Goal: Task Accomplishment & Management: Manage account settings

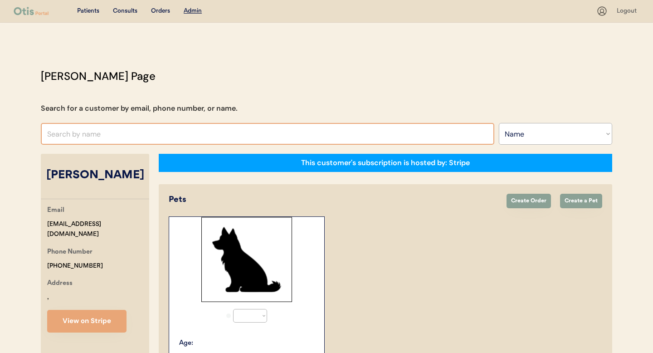
select select ""Name""
select select "true"
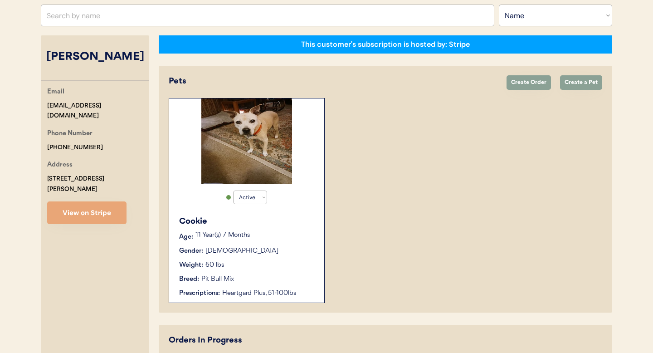
scroll to position [108, 0]
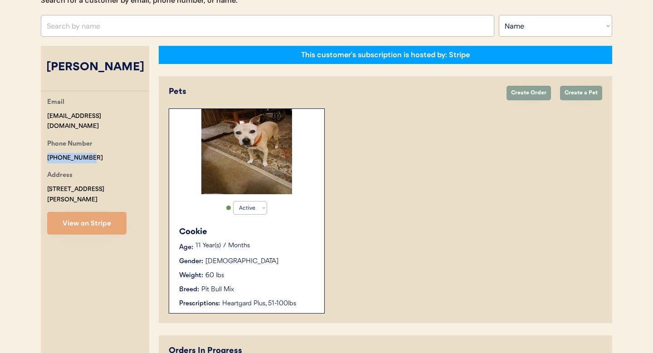
drag, startPoint x: 84, startPoint y: 148, endPoint x: 41, endPoint y: 145, distance: 43.2
click at [33, 145] on div "Otis Admin Page Search for a customer by email, phone number, or name. Search B…" at bounding box center [326, 185] width 589 height 450
copy div "[PHONE_NUMBER]"
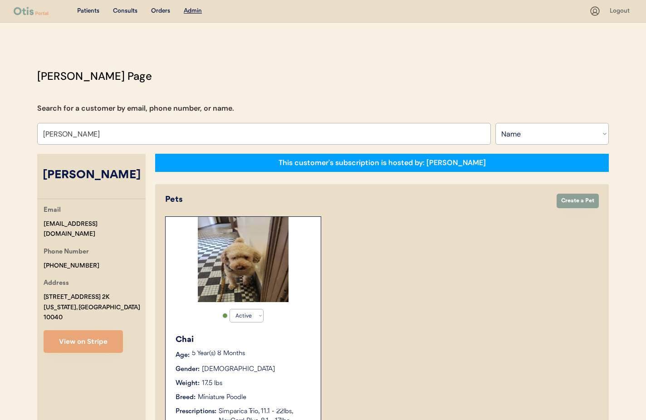
select select ""Name""
select select "true"
click at [107, 135] on input "Sonja Fernandez" at bounding box center [263, 134] width 453 height 22
drag, startPoint x: 108, startPoint y: 135, endPoint x: 22, endPoint y: 131, distance: 86.2
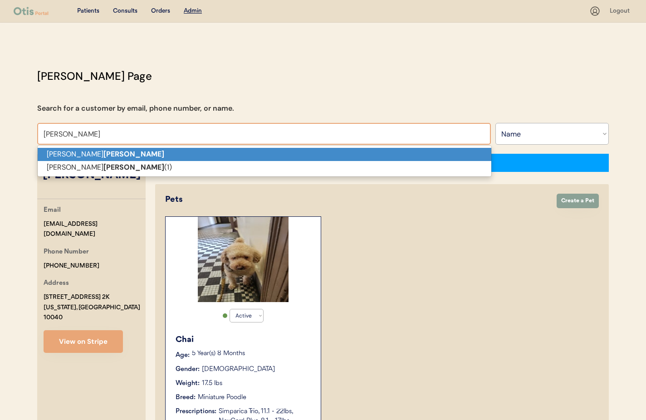
click at [103, 152] on strong "Brasher" at bounding box center [133, 154] width 61 height 10
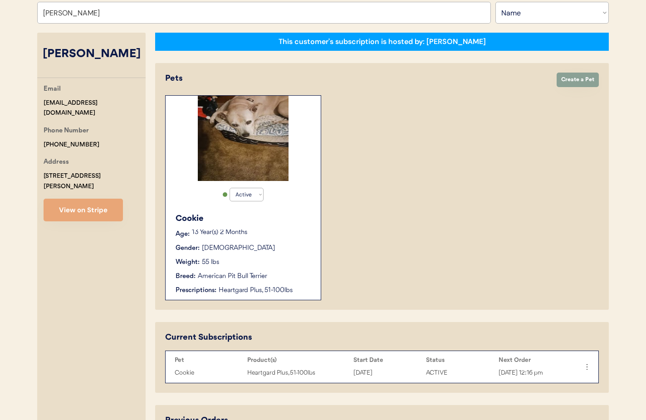
scroll to position [170, 0]
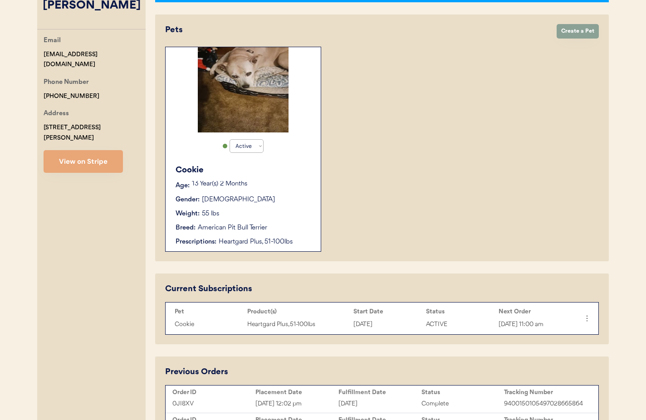
type input "[PERSON_NAME]"
click at [301, 204] on div "Gender: Female" at bounding box center [243, 200] width 136 height 10
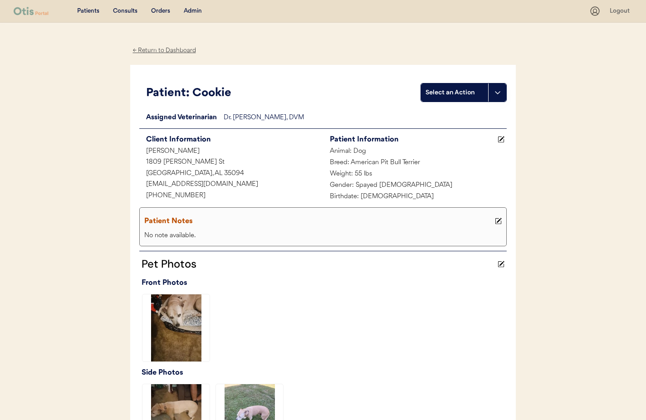
click at [161, 50] on div "← Return to Dashboard" at bounding box center [164, 50] width 68 height 10
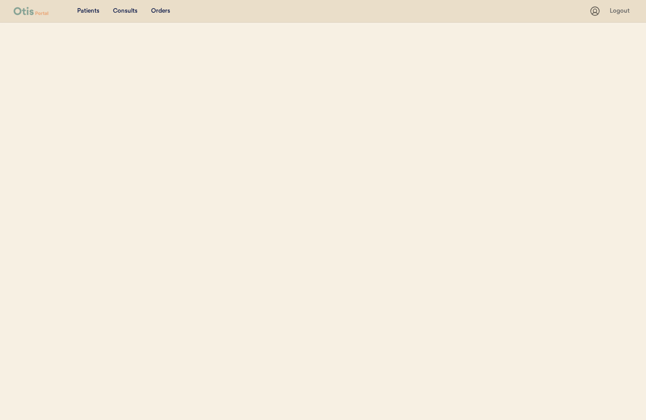
select select ""Name""
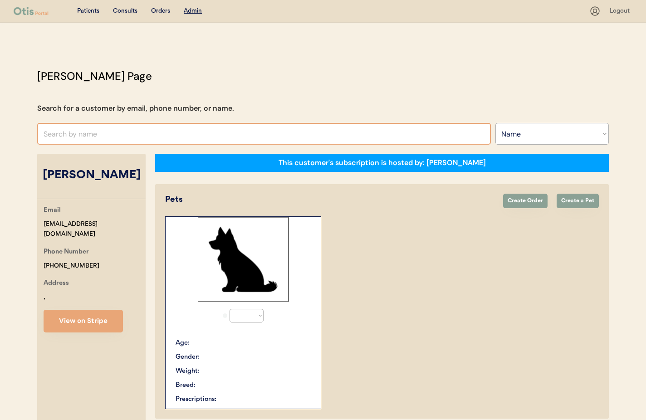
select select "true"
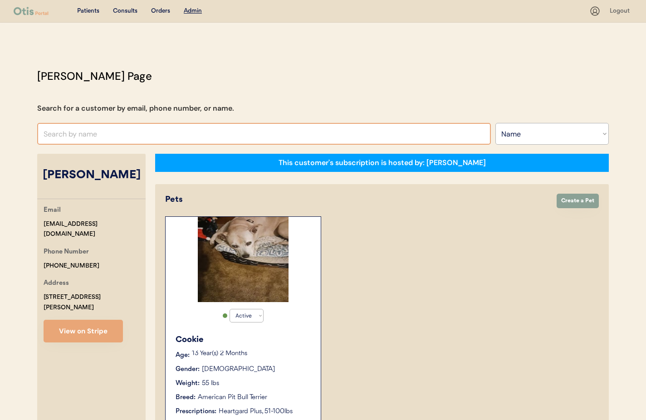
click at [134, 131] on input "text" at bounding box center [263, 134] width 453 height 22
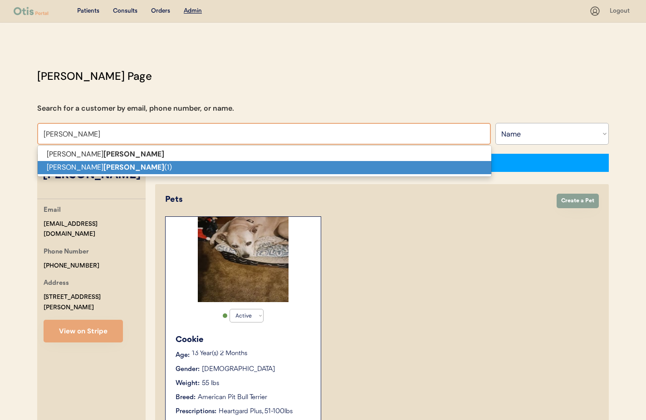
click at [116, 170] on p "Danny Brasher (1)" at bounding box center [264, 167] width 453 height 13
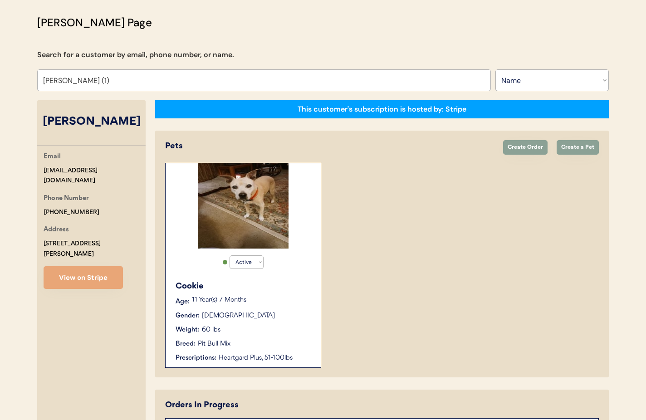
scroll to position [112, 0]
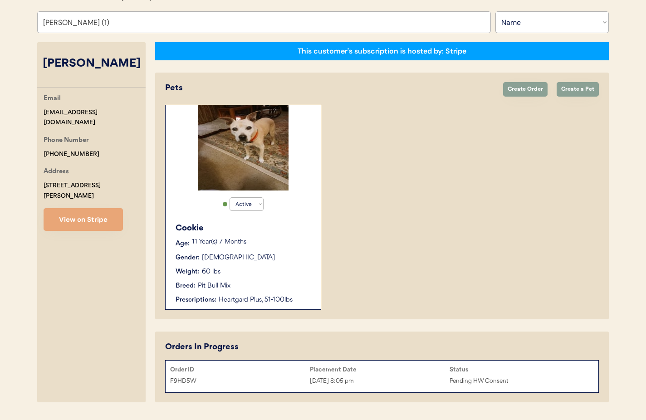
type input "Danny Brasher (1)"
click at [272, 247] on div "11 Year(s) 7 Months" at bounding box center [252, 243] width 120 height 9
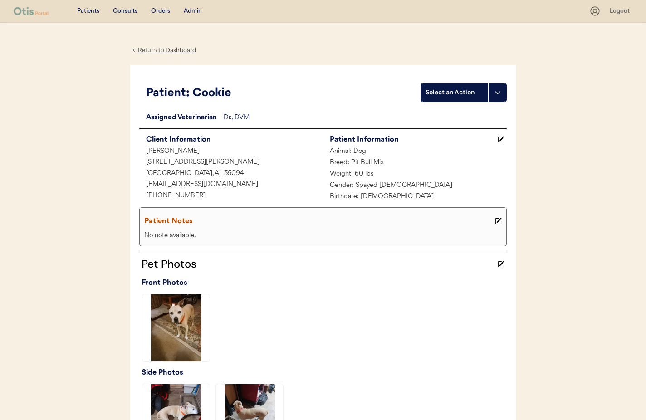
click at [163, 50] on div "← Return to Dashboard" at bounding box center [164, 50] width 68 height 10
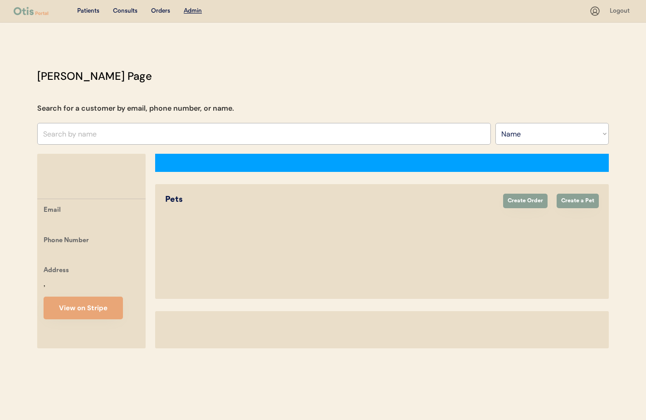
select select ""Name""
select select "true"
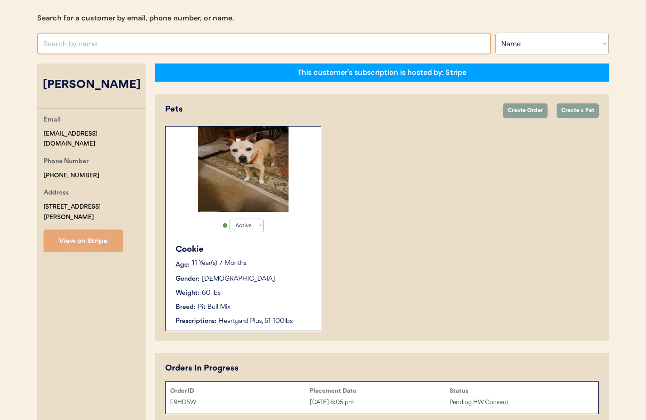
click at [112, 43] on input "text" at bounding box center [263, 44] width 453 height 22
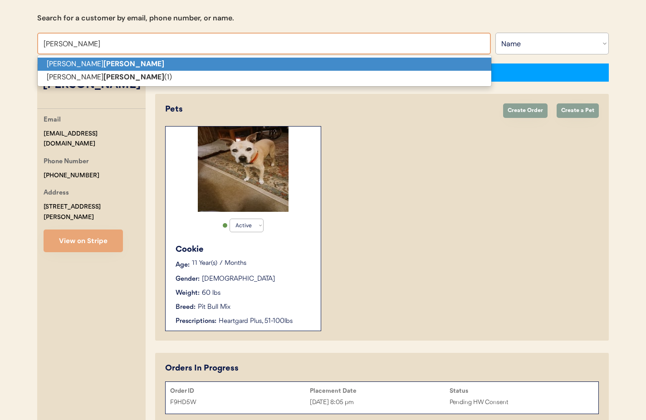
click at [108, 61] on p "[PERSON_NAME]" at bounding box center [264, 64] width 453 height 13
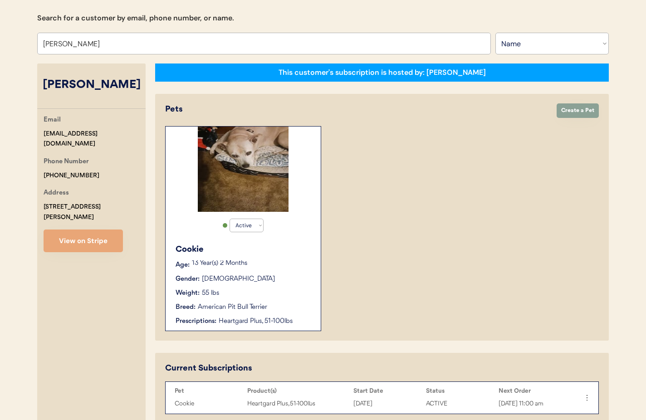
type input "[PERSON_NAME]"
click at [298, 287] on div "Cookie Age: [DEMOGRAPHIC_DATA] Year(s) 2 Months Gender: [DEMOGRAPHIC_DATA] Weig…" at bounding box center [243, 285] width 146 height 92
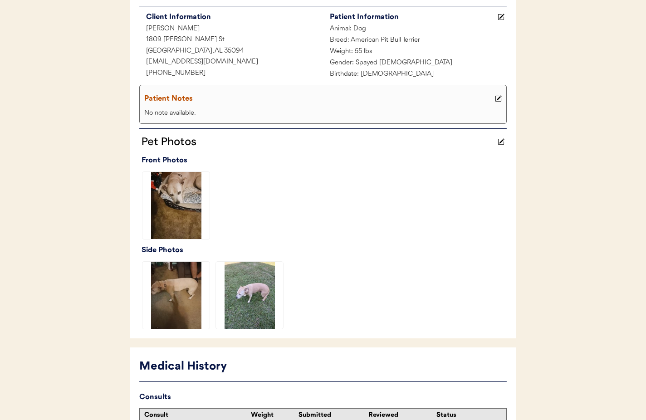
scroll to position [258, 0]
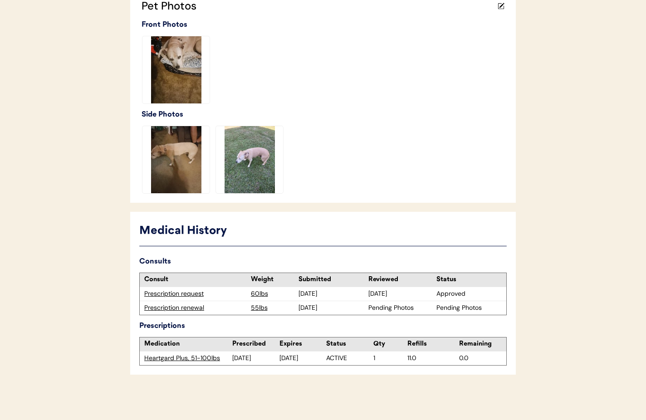
click at [175, 308] on div "Prescription renewal" at bounding box center [195, 307] width 102 height 9
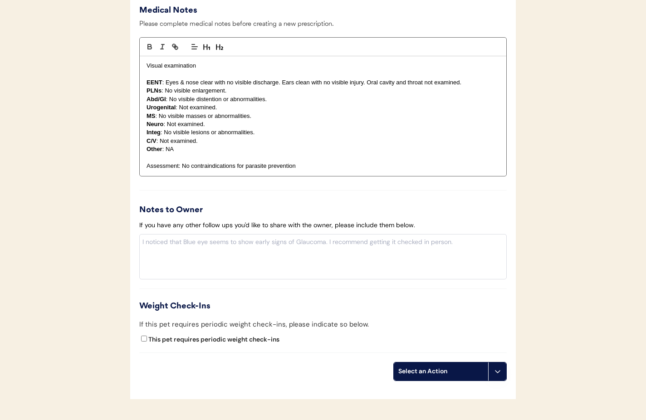
scroll to position [813, 0]
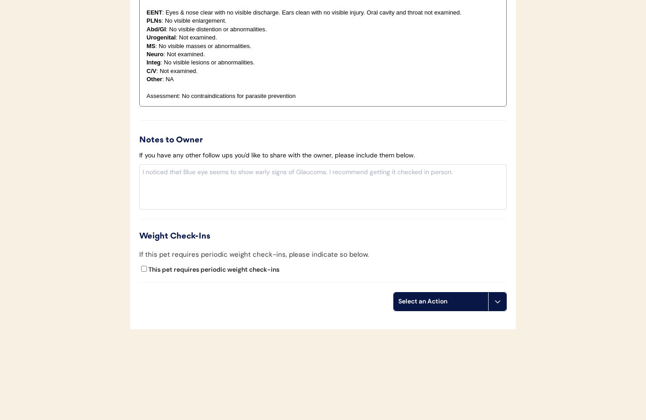
click at [499, 308] on button at bounding box center [497, 301] width 18 height 18
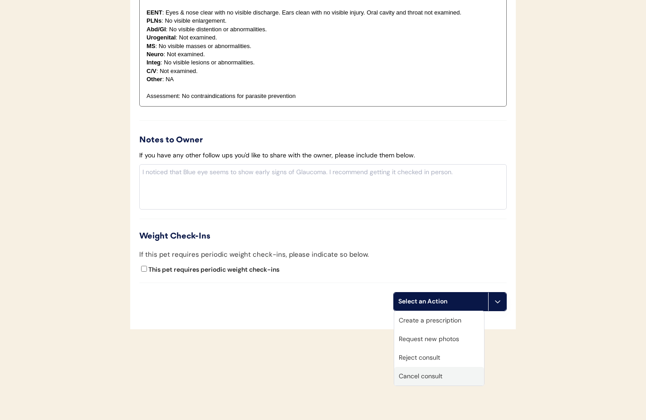
click at [449, 377] on div "Cancel consult" at bounding box center [439, 376] width 90 height 19
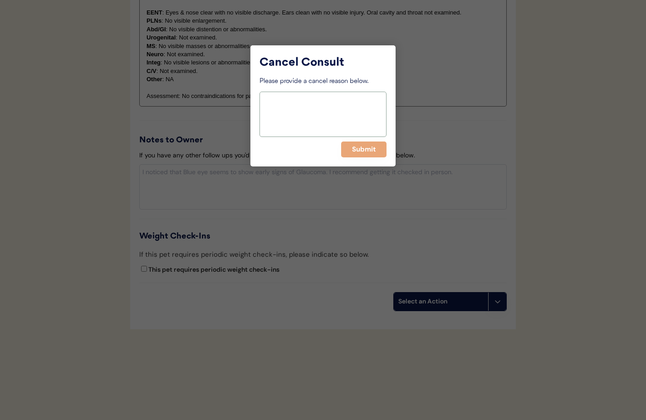
click at [283, 108] on textarea at bounding box center [322, 114] width 127 height 45
type textarea "Duplicate"
click at [367, 150] on button "Submit" at bounding box center [363, 149] width 45 height 16
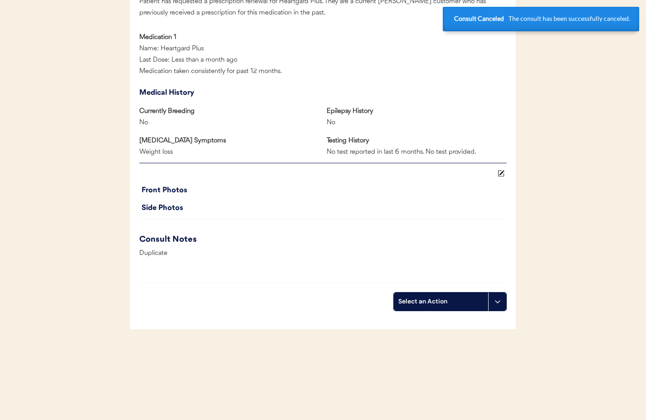
scroll to position [0, 0]
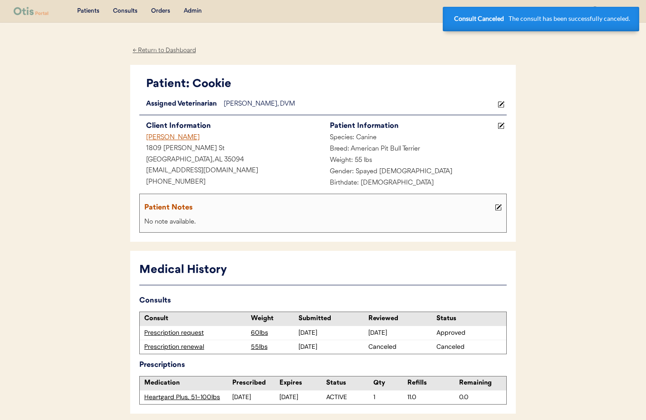
click at [147, 49] on div "← Return to Dashboard" at bounding box center [164, 50] width 68 height 10
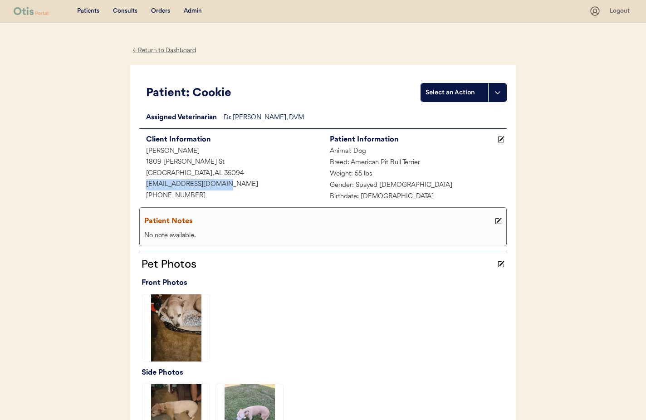
drag, startPoint x: 228, startPoint y: 183, endPoint x: 138, endPoint y: 185, distance: 90.7
click at [137, 185] on div "Patient: Cookie Select an Action Loading... Assigned Veterinarian Dr. Kit Warre…" at bounding box center [322, 263] width 385 height 396
copy div "dbrasher1953@gmail.com"
click at [151, 46] on div "← Return to Dashboard" at bounding box center [164, 50] width 68 height 10
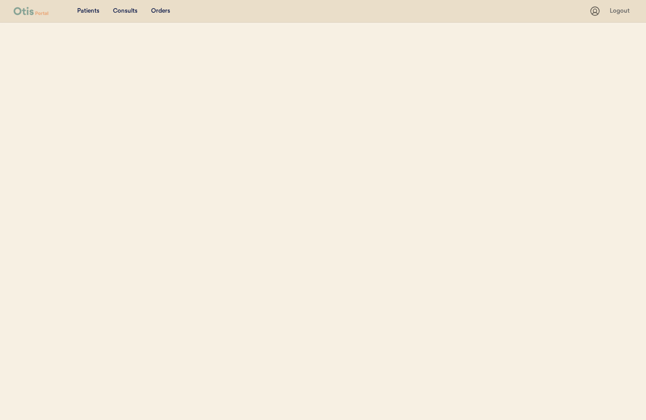
select select ""Name""
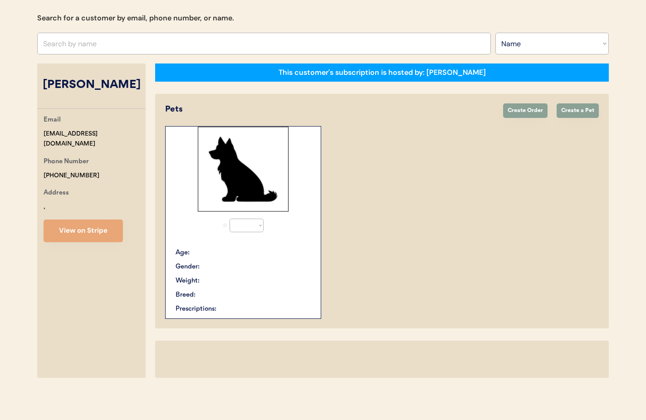
select select "true"
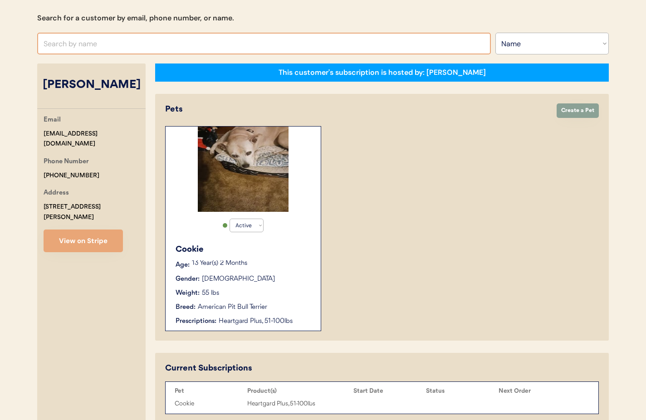
click at [106, 50] on input "text" at bounding box center [263, 44] width 453 height 22
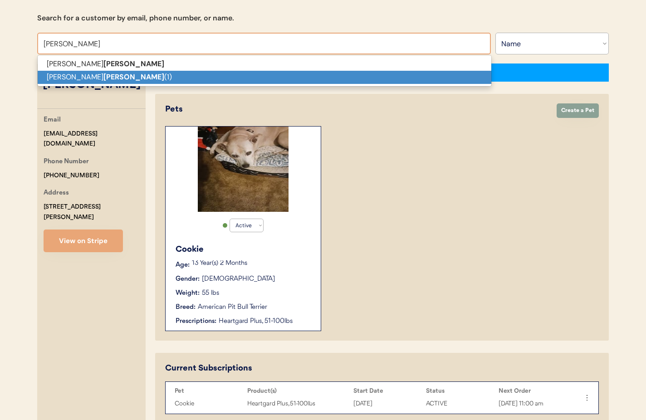
click at [100, 74] on p "Danny Brasher (1)" at bounding box center [264, 77] width 453 height 13
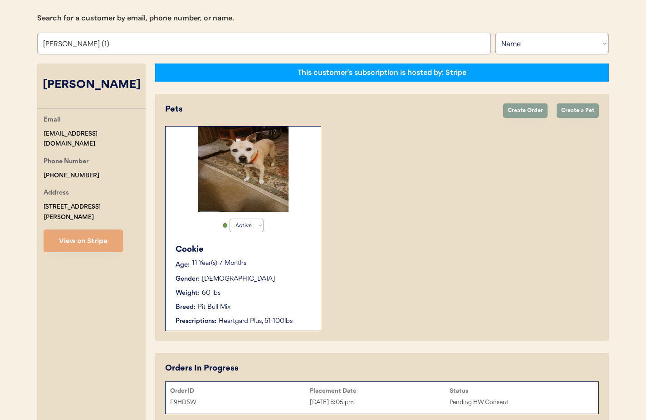
scroll to position [91, 0]
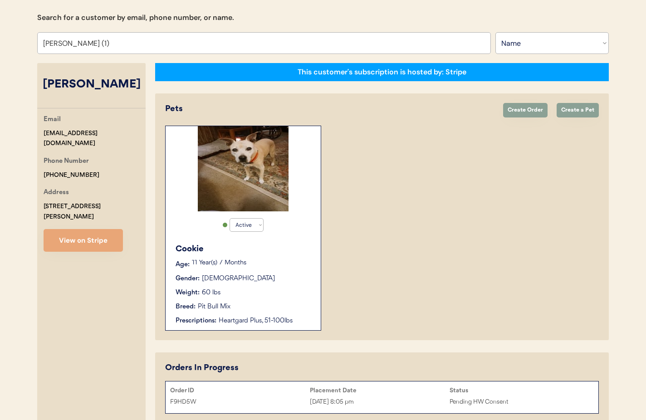
type input "Danny Brasher (1)"
drag, startPoint x: 110, startPoint y: 134, endPoint x: 49, endPoint y: 134, distance: 61.7
click at [30, 134] on div "Otis Admin Page Search for a customer by email, phone number, or name. Danny Br…" at bounding box center [322, 202] width 589 height 450
copy div "[EMAIL_ADDRESS][DOMAIN_NAME]"
click at [466, 247] on div "Active Active Inactive Cookie Age: 11 Year(s) 7 Months Gender: Female Weight: 6…" at bounding box center [381, 228] width 433 height 205
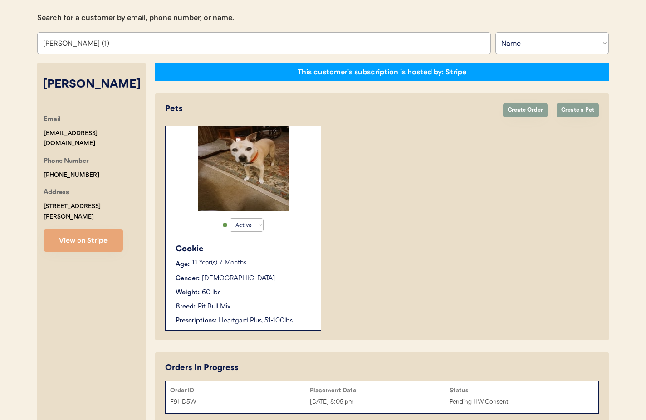
scroll to position [136, 0]
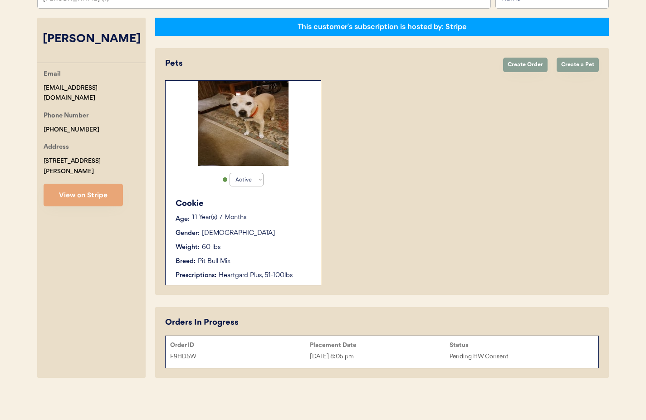
click at [261, 215] on p "11 Year(s) 7 Months" at bounding box center [252, 217] width 120 height 6
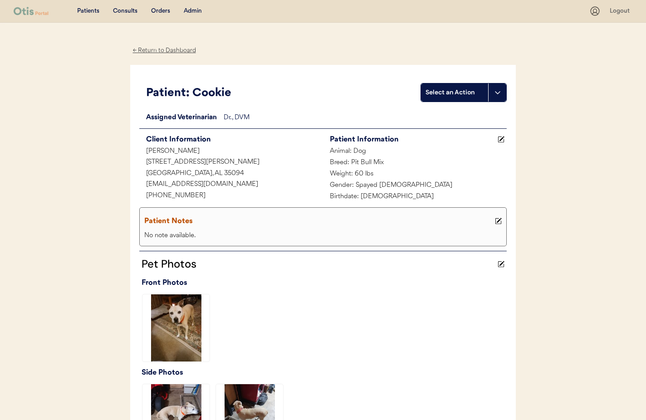
click at [159, 49] on div "← Return to Dashboard" at bounding box center [164, 50] width 68 height 10
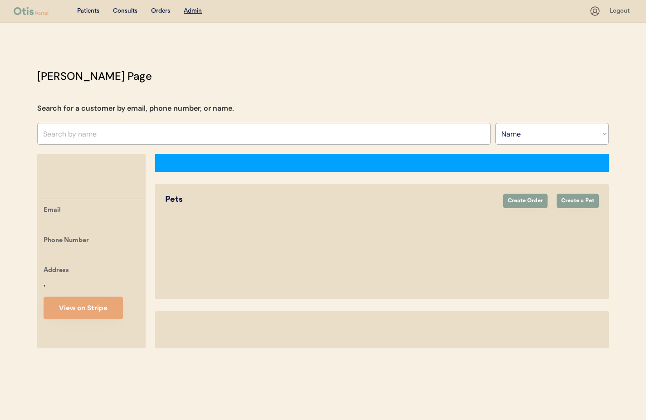
select select ""Name""
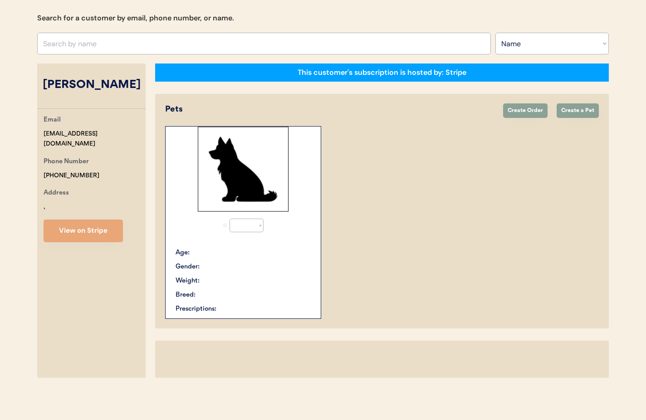
select select "true"
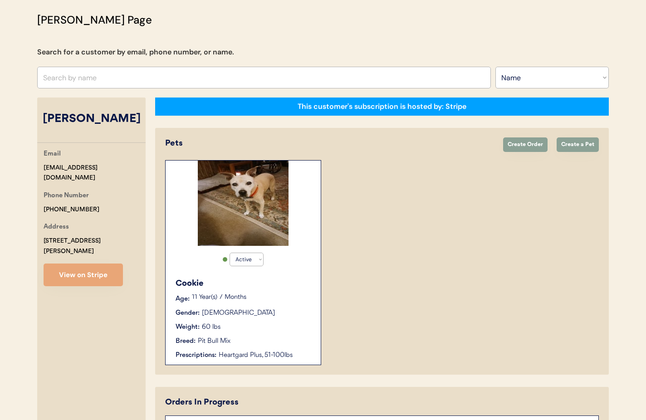
scroll to position [52, 0]
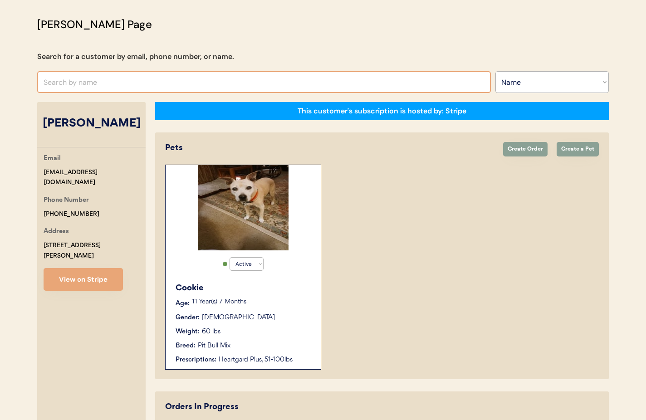
click at [97, 85] on input "text" at bounding box center [263, 82] width 453 height 22
click at [253, 317] on div "Gender: [DEMOGRAPHIC_DATA]" at bounding box center [243, 318] width 136 height 10
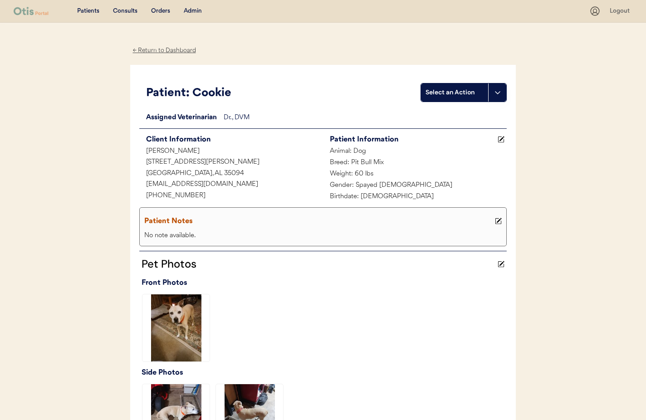
click at [166, 51] on div "← Return to Dashboard" at bounding box center [164, 50] width 68 height 10
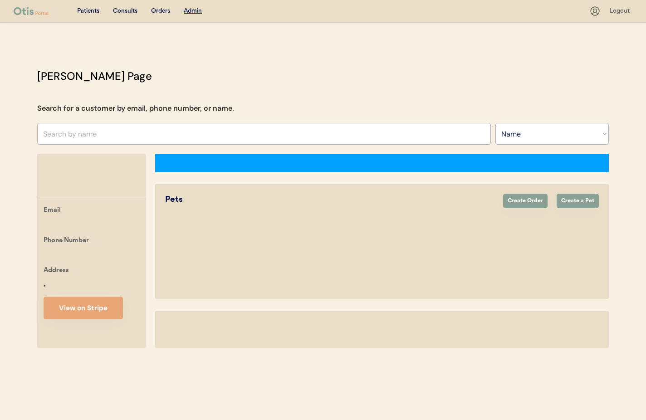
select select ""Name""
select select "true"
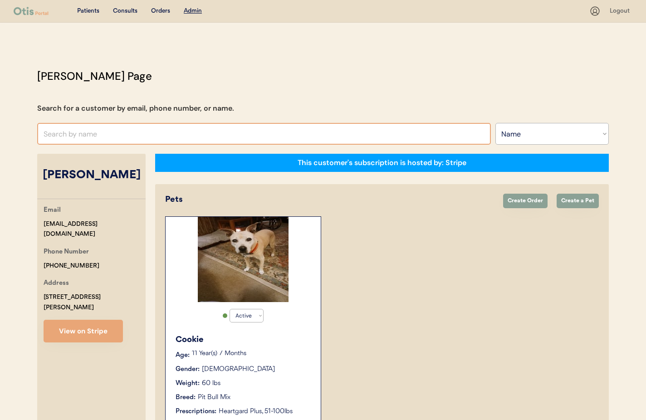
click at [106, 131] on input "text" at bounding box center [263, 134] width 453 height 22
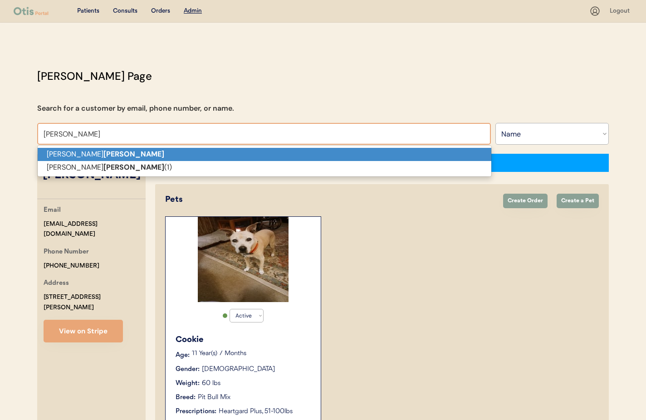
click at [102, 153] on p "Danny Brasher" at bounding box center [264, 154] width 453 height 13
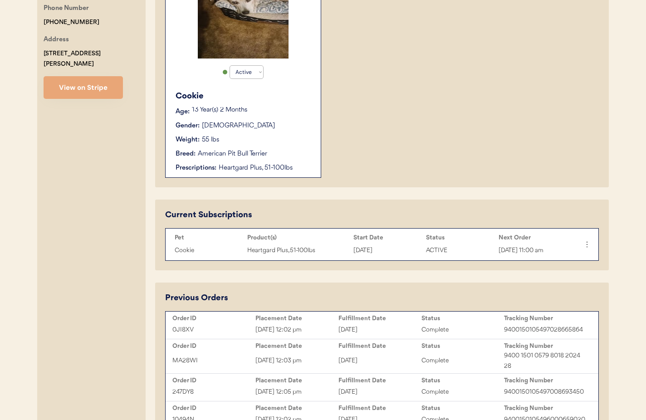
scroll to position [252, 0]
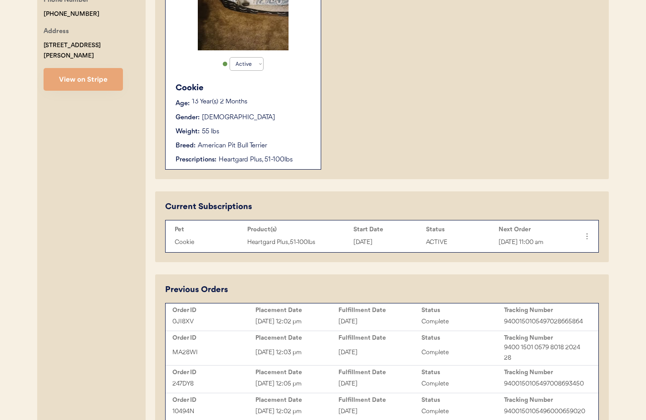
type input "[PERSON_NAME]"
drag, startPoint x: 254, startPoint y: 143, endPoint x: 261, endPoint y: 146, distance: 7.3
click at [254, 143] on div "American Pit Bull Terrier" at bounding box center [232, 146] width 69 height 10
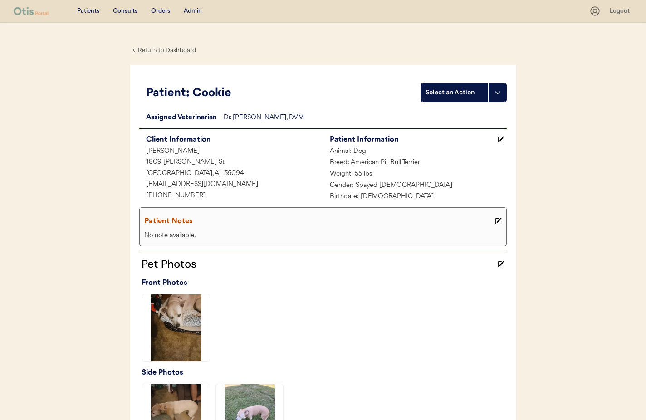
click at [178, 47] on div "← Return to Dashboard" at bounding box center [164, 50] width 68 height 10
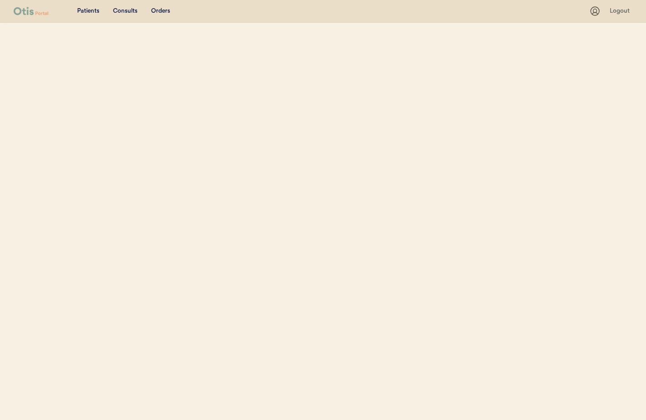
select select ""Name""
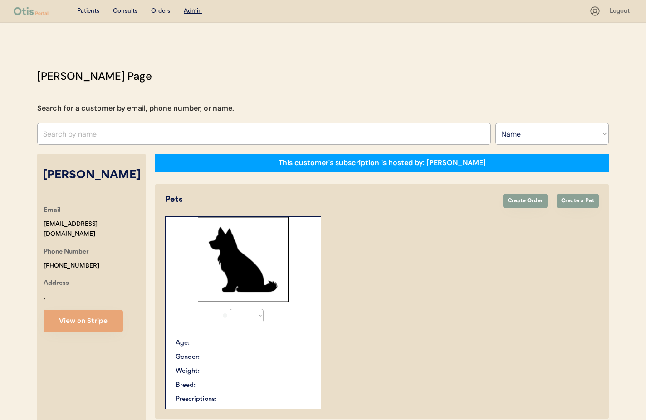
select select "true"
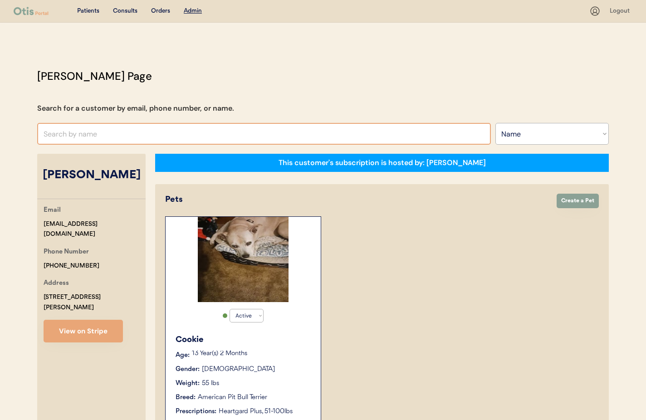
click at [88, 134] on input "text" at bounding box center [263, 134] width 453 height 22
type input "Mari"
type input "[PERSON_NAME]"
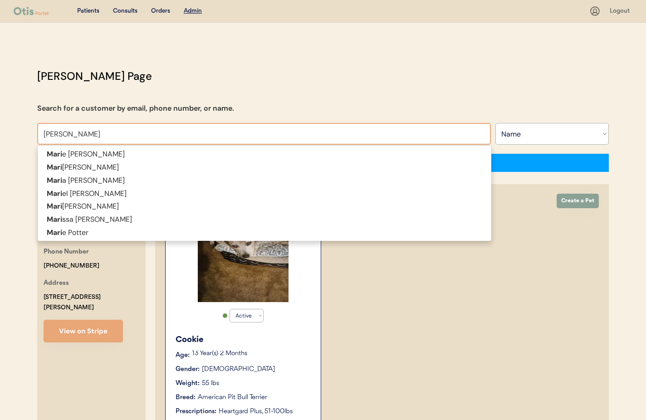
type input "[PERSON_NAME]"
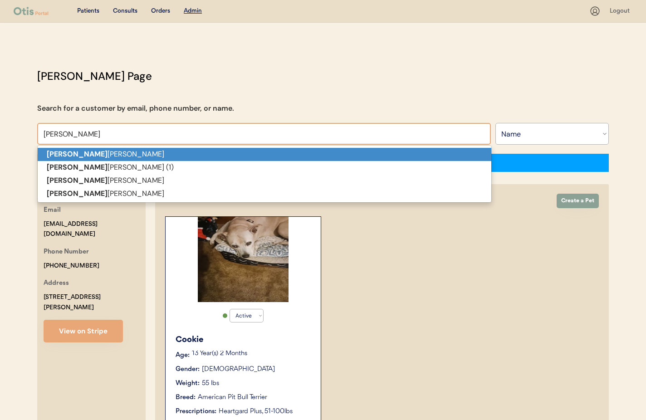
click at [99, 151] on p "Marilyn DeSimone" at bounding box center [264, 154] width 453 height 13
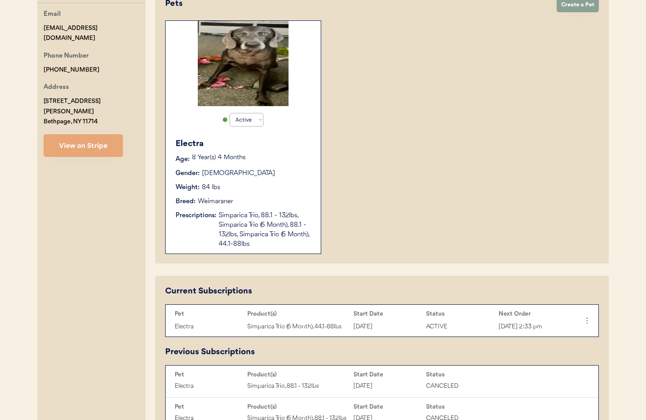
scroll to position [195, 0]
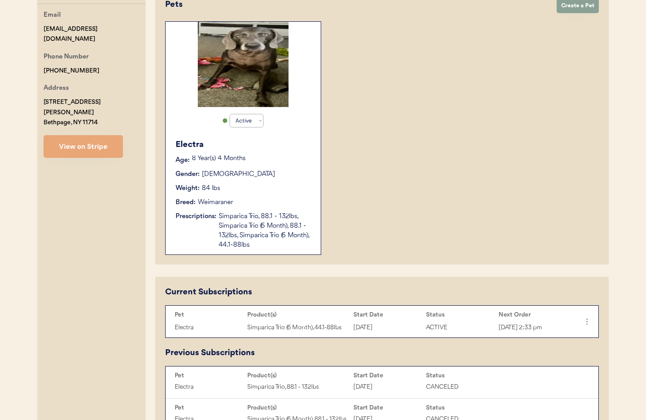
type input "[PERSON_NAME]"
click at [296, 193] on div "Electra Age: 8 Year(s) 4 Months Gender: Female Weight: 84 lbs Breed: Weimaraner…" at bounding box center [243, 194] width 146 height 120
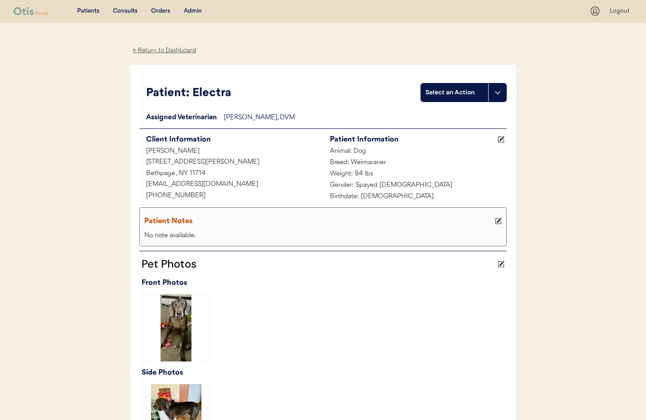
click at [156, 50] on div "← Return to Dashboard" at bounding box center [164, 50] width 68 height 10
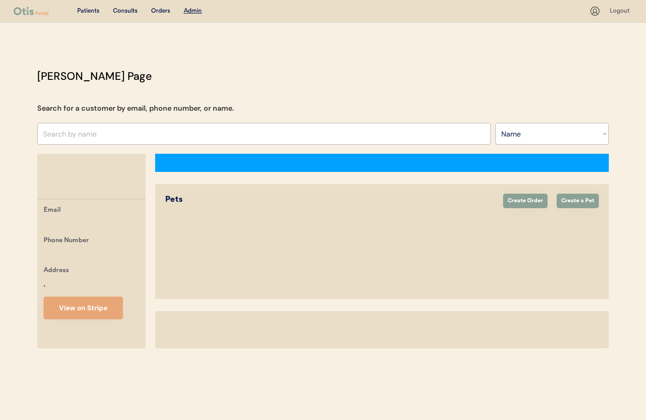
select select ""Name""
select select "true"
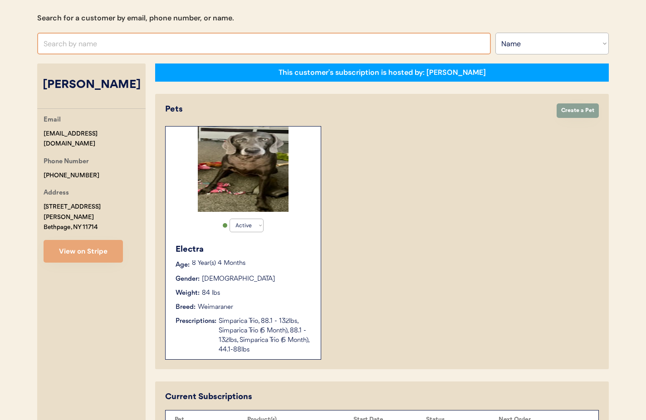
click at [108, 48] on input "text" at bounding box center [263, 44] width 453 height 22
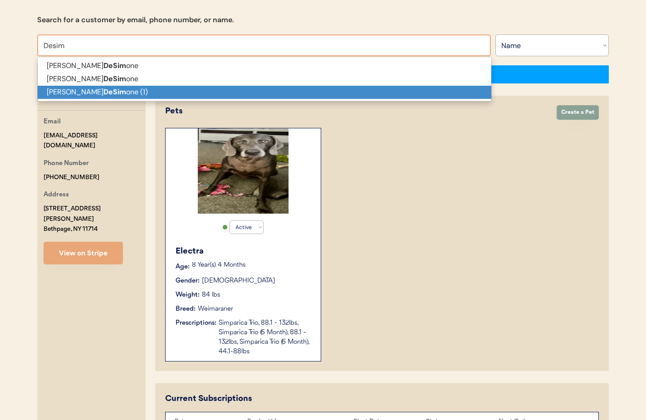
scroll to position [91, 0]
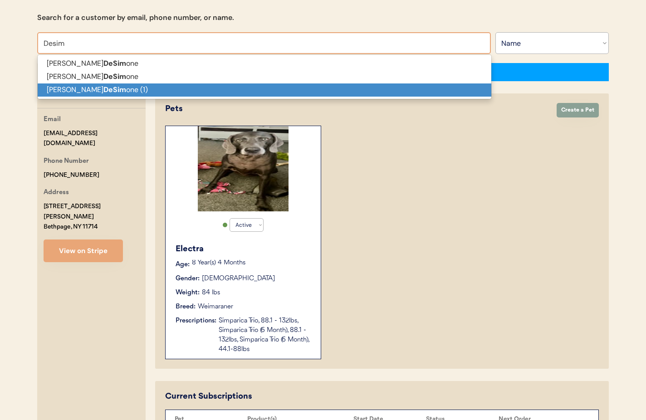
click at [103, 91] on p "Marilyn DeSim one (1)" at bounding box center [264, 89] width 453 height 13
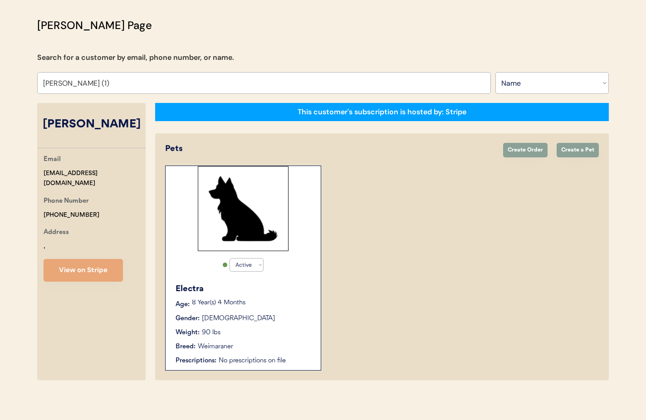
scroll to position [53, 0]
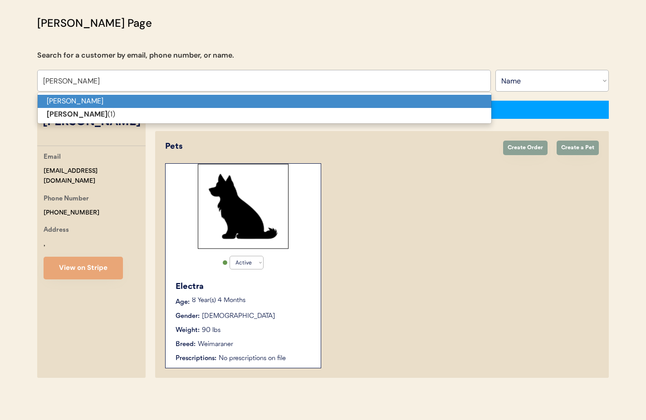
click at [97, 98] on p "Marilyn DeSimone" at bounding box center [264, 101] width 453 height 13
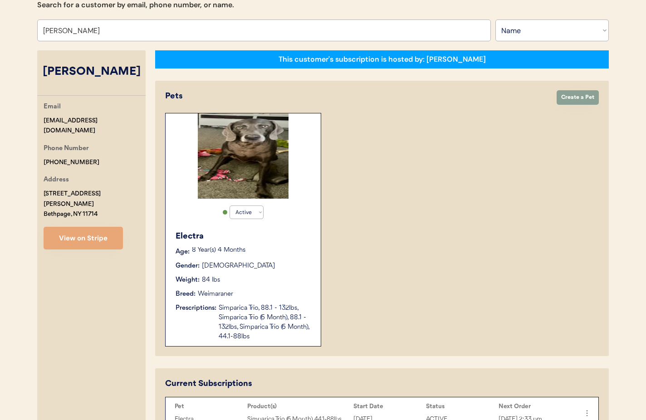
scroll to position [110, 0]
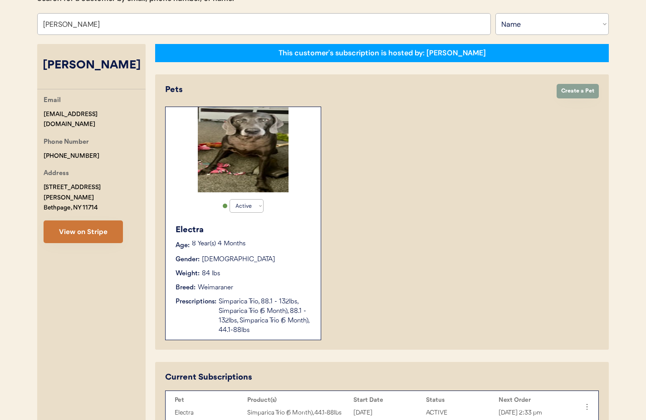
type input "Marilyn DeSimone"
click at [92, 220] on button "View on Stripe" at bounding box center [83, 231] width 79 height 23
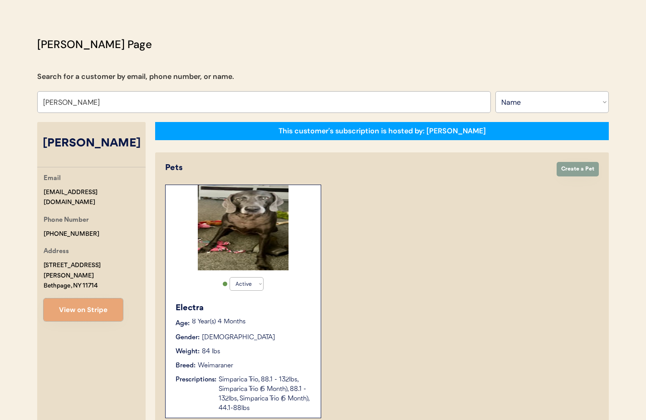
scroll to position [0, 0]
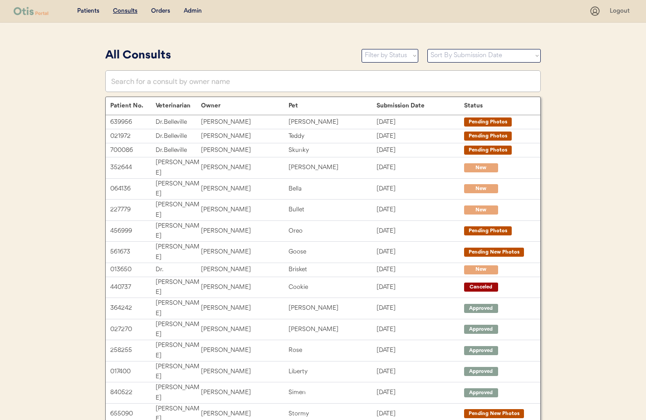
click at [192, 10] on div "Admin" at bounding box center [193, 11] width 18 height 9
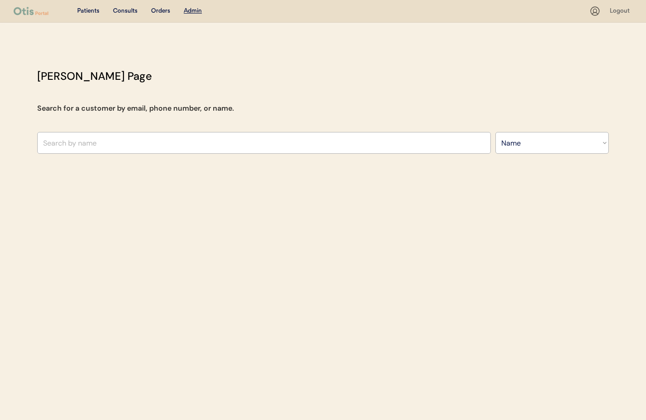
select select ""Name""
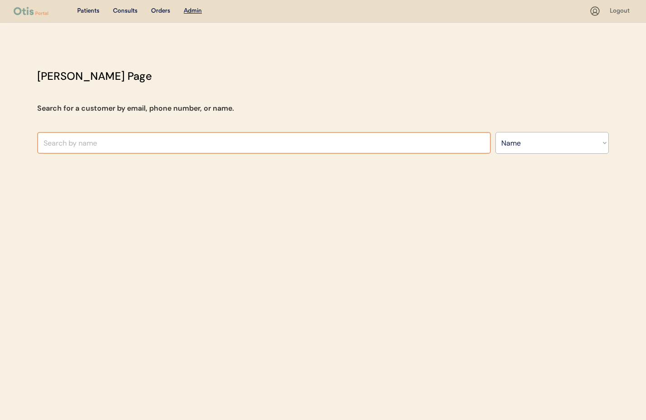
click at [156, 141] on input "text" at bounding box center [263, 143] width 453 height 22
type input "youn"
type input "[PERSON_NAME]"
type input "young"
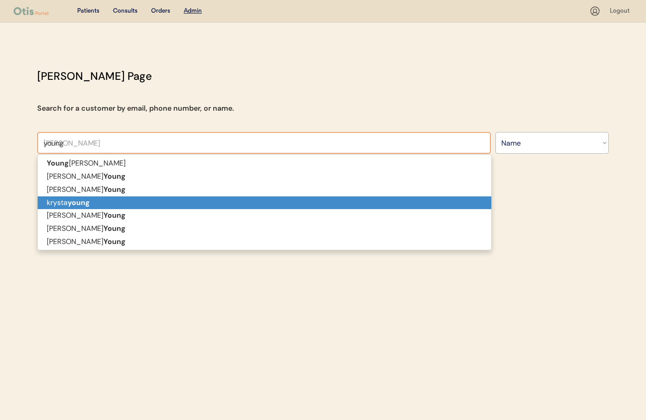
click at [125, 201] on p "[PERSON_NAME]" at bounding box center [264, 202] width 453 height 13
type input "[PERSON_NAME]"
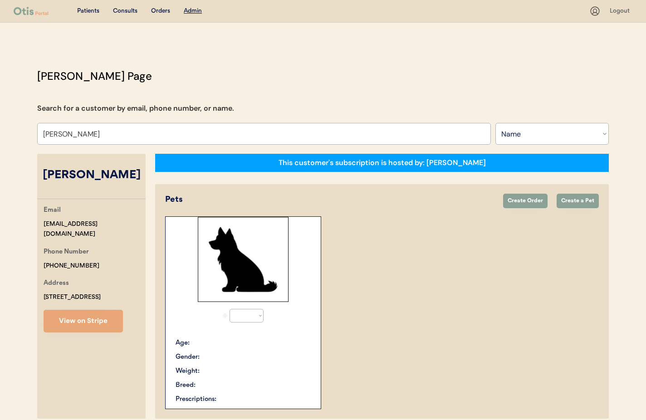
select select "true"
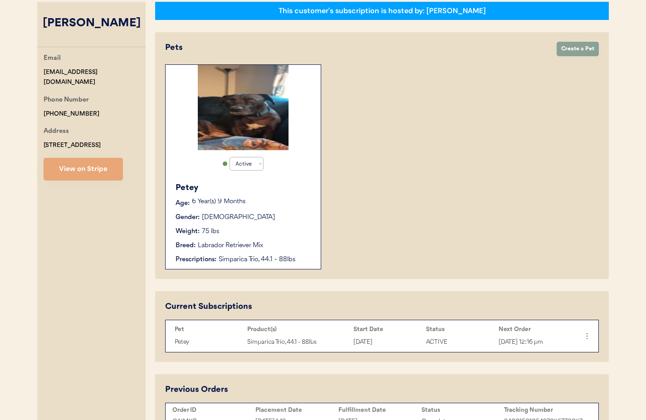
scroll to position [249, 0]
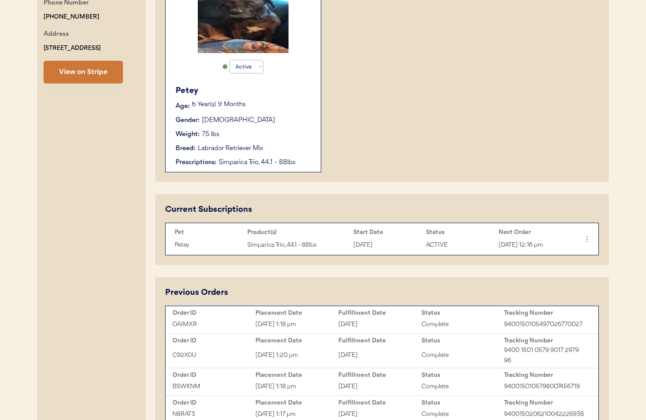
type input "krysta young"
click at [83, 74] on button "View on Stripe" at bounding box center [83, 72] width 79 height 23
click at [588, 241] on icon at bounding box center [586, 238] width 9 height 9
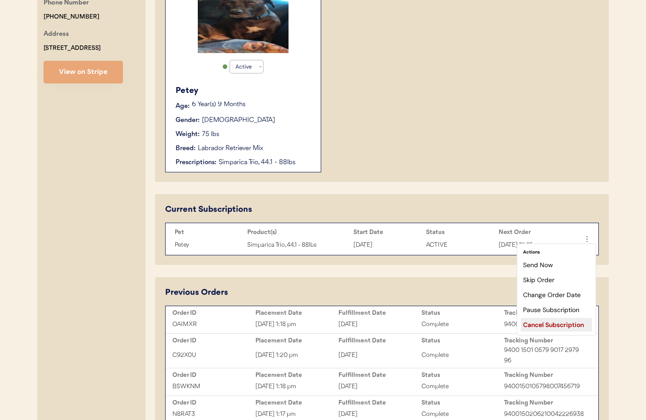
click at [558, 325] on div "Cancel Subscription" at bounding box center [555, 325] width 71 height 14
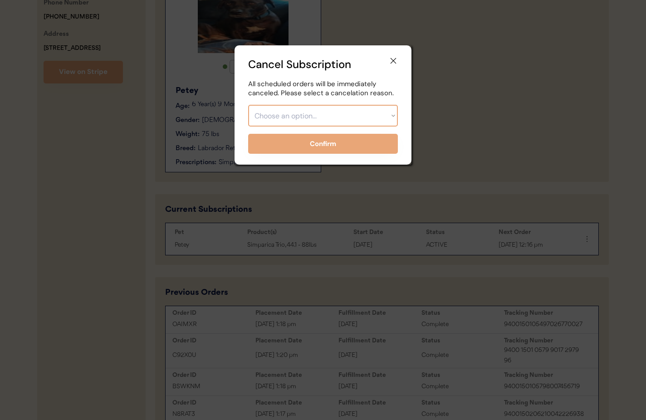
click at [336, 121] on select "Choose an option... Too expensive / can't afford Getting medication elsewhere (…" at bounding box center [323, 116] width 150 height 22
select select ""getting_medication_elsewhere__vet_or_retailer_""
click at [248, 105] on select "Choose an option... Too expensive / can't afford Getting medication elsewhere (…" at bounding box center [323, 116] width 150 height 22
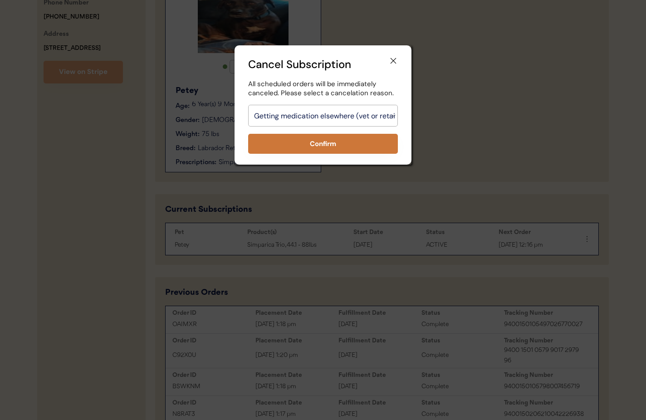
click at [327, 144] on button "Confirm" at bounding box center [323, 144] width 150 height 20
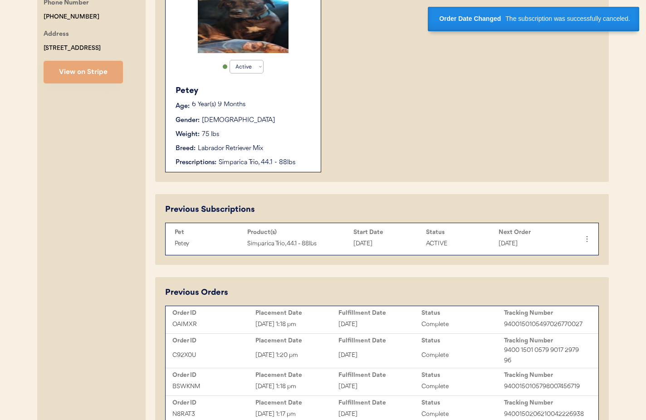
click at [292, 136] on div "Weight: 75 lbs" at bounding box center [243, 135] width 136 height 10
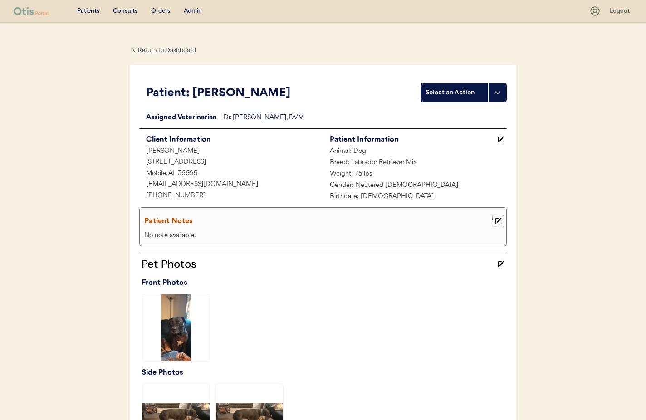
drag, startPoint x: 499, startPoint y: 221, endPoint x: 352, endPoint y: 220, distance: 146.9
click at [499, 221] on icon at bounding box center [498, 221] width 7 height 7
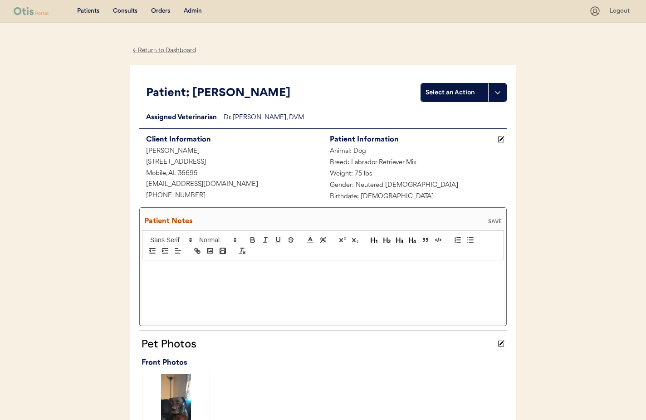
click at [188, 276] on div at bounding box center [323, 290] width 362 height 61
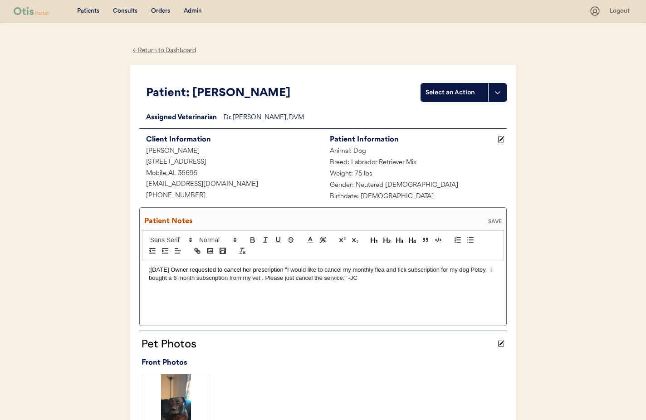
click at [491, 219] on div "SAVE" at bounding box center [495, 221] width 18 height 5
